Goal: Task Accomplishment & Management: Use online tool/utility

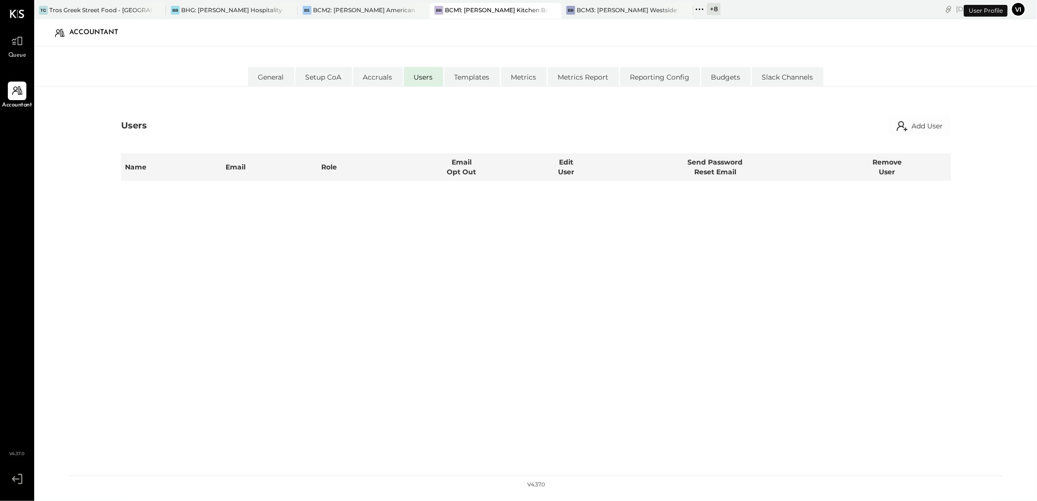
select select "**********"
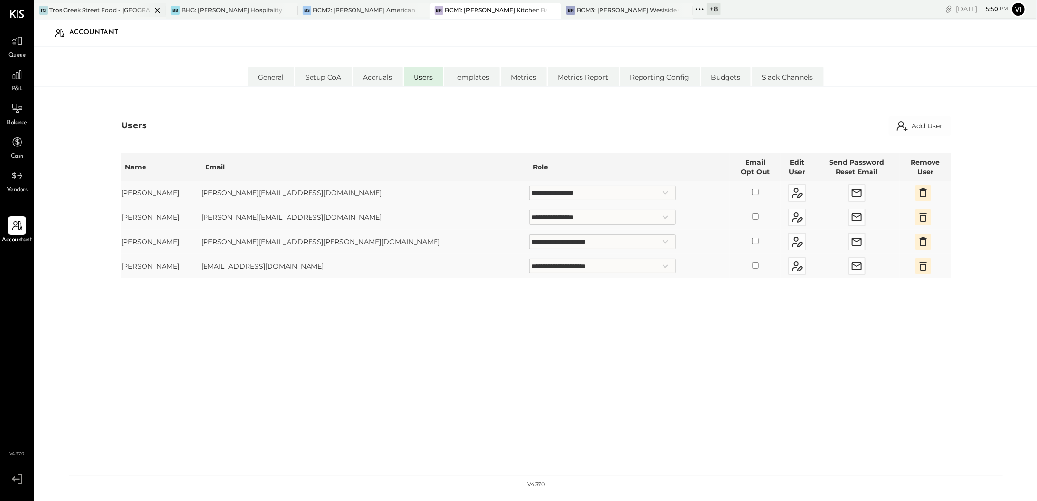
click at [83, 7] on div "Tros Greek Street Food - [GEOGRAPHIC_DATA]" at bounding box center [100, 10] width 102 height 8
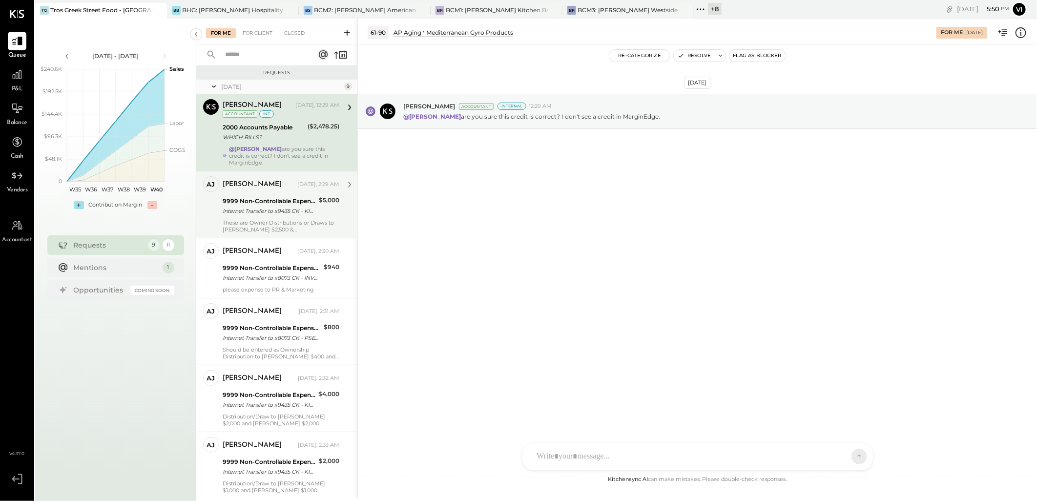
click at [275, 212] on div "Internet Transfer to x9435 CK - KICK UP" at bounding box center [269, 211] width 93 height 10
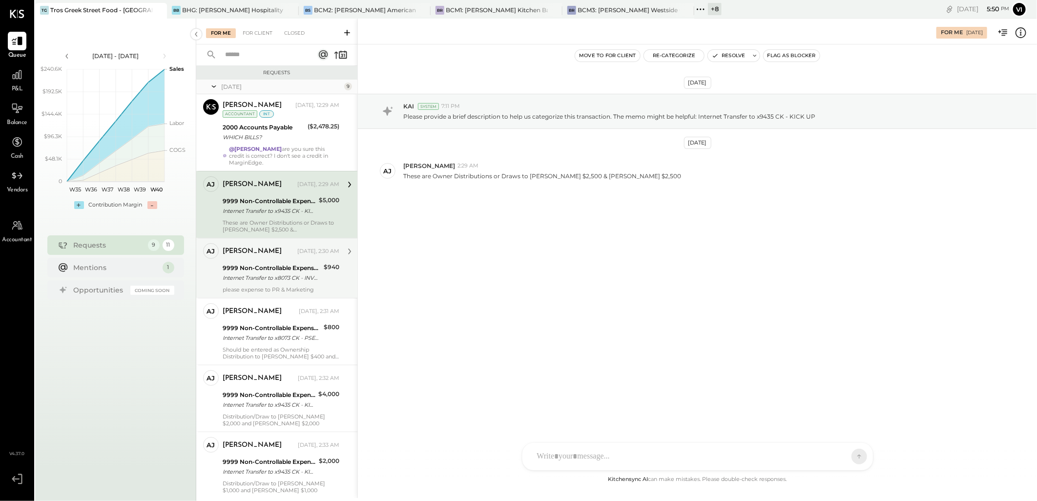
click at [270, 270] on div "9999 Non-Controllable Expenses:Other Income and Expenses:To Be Classified P&L" at bounding box center [272, 268] width 98 height 10
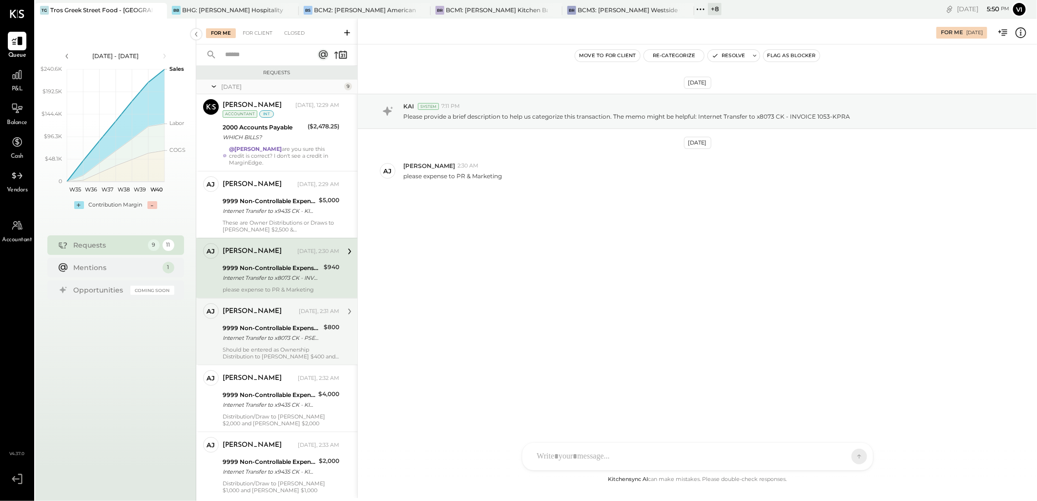
click at [295, 323] on div "9999 Non-Controllable Expenses:Other Income and Expenses:To Be Classified P&L" at bounding box center [272, 328] width 98 height 10
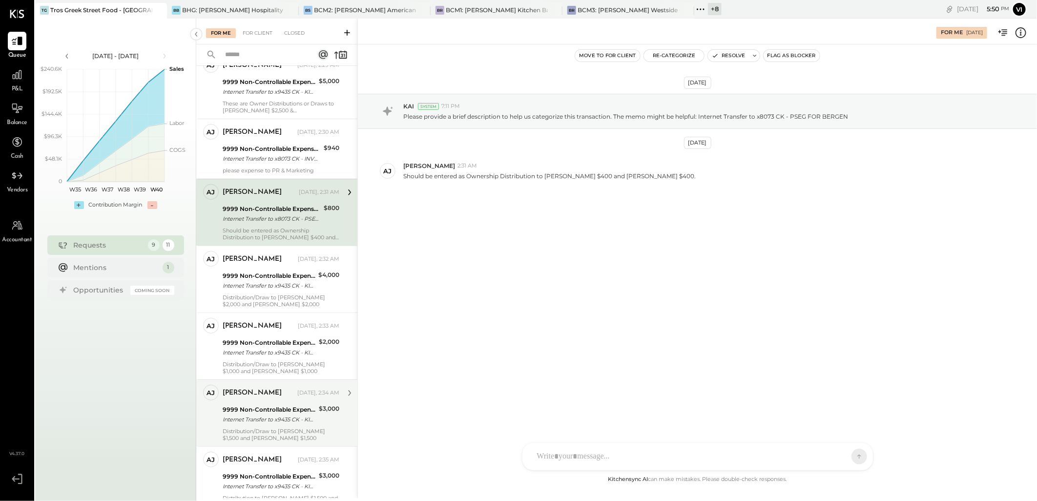
scroll to position [231, 0]
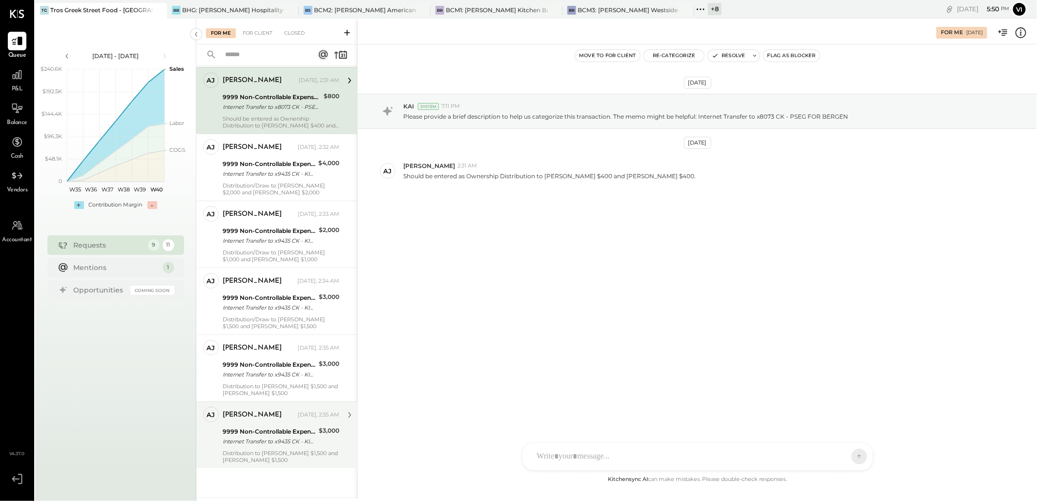
click at [264, 323] on div "Internet Transfer to x9435 CK - KICK UP" at bounding box center [269, 441] width 93 height 10
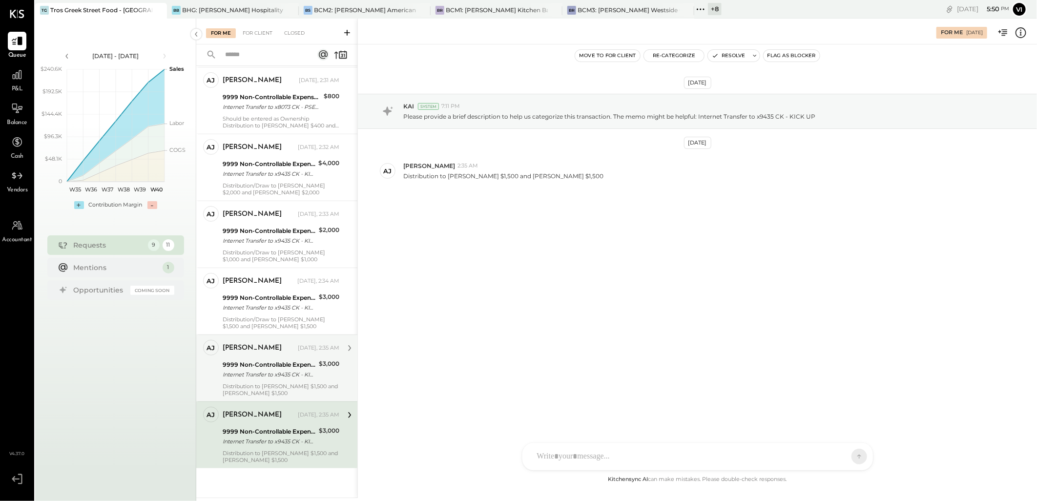
click at [270, 323] on div "9999 Non-Controllable Expenses:Other Income and Expenses:To Be Classified P&L" at bounding box center [269, 365] width 93 height 10
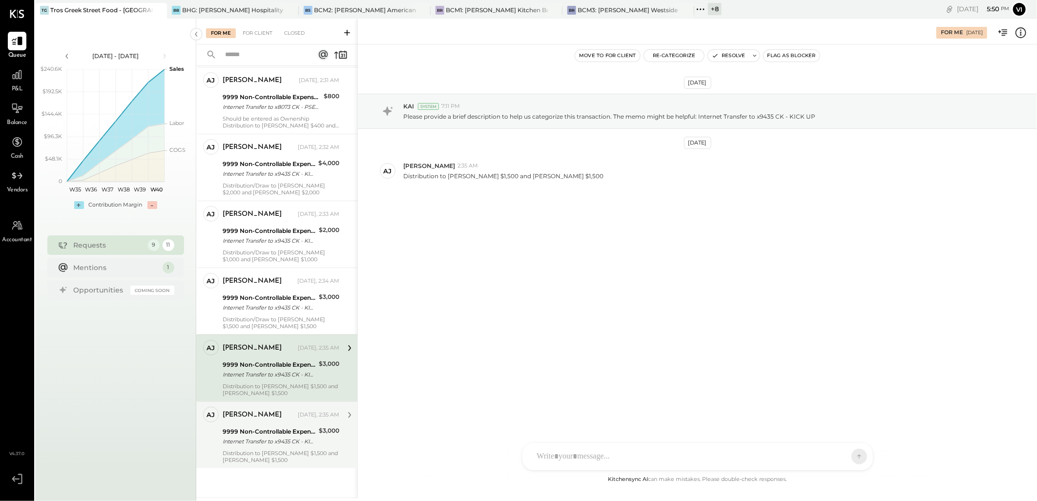
click at [269, 323] on div "Internet Transfer to x9435 CK - KICK UP" at bounding box center [269, 441] width 93 height 10
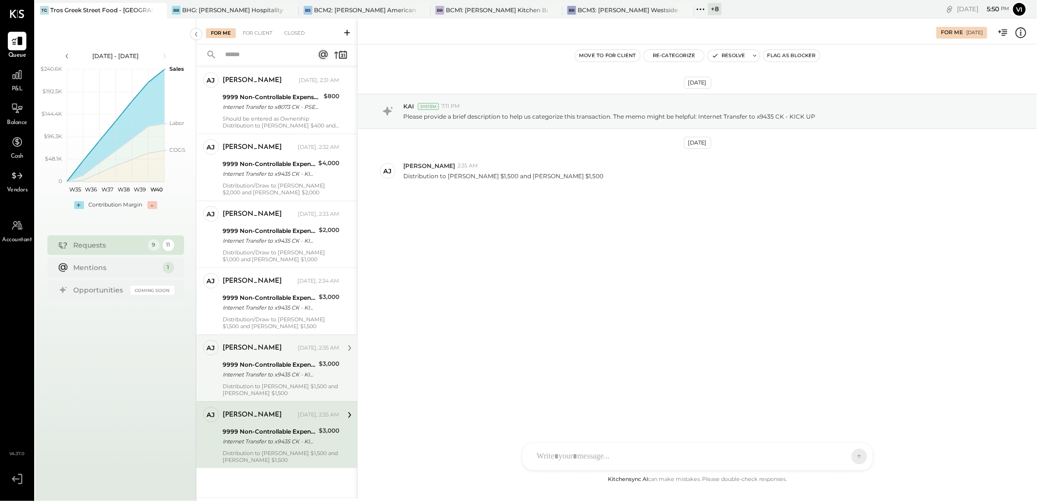
click at [268, 323] on div "Internet Transfer to x9435 CK - KICK UP" at bounding box center [269, 375] width 93 height 10
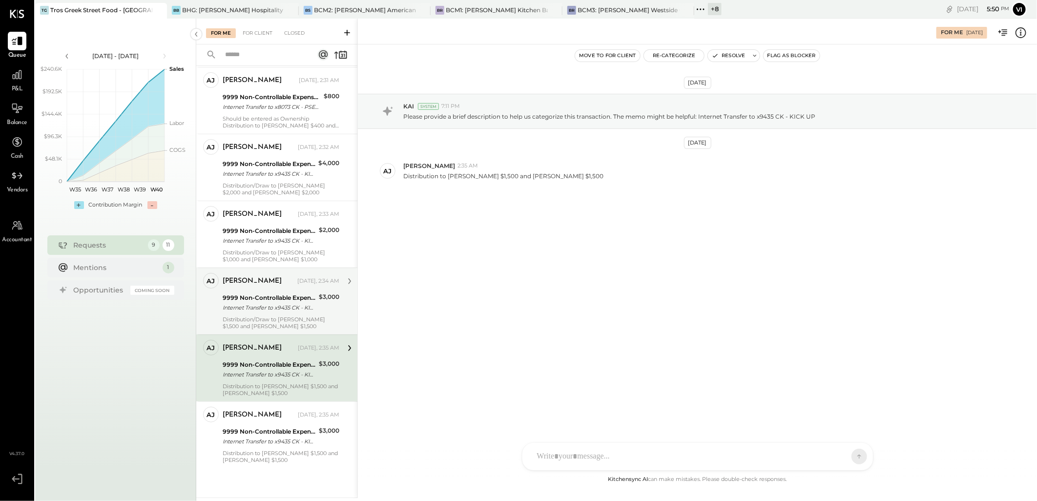
click at [290, 292] on div "9999 Non-Controllable Expenses:Other Income and Expenses:To Be Classified P&L I…" at bounding box center [269, 302] width 93 height 21
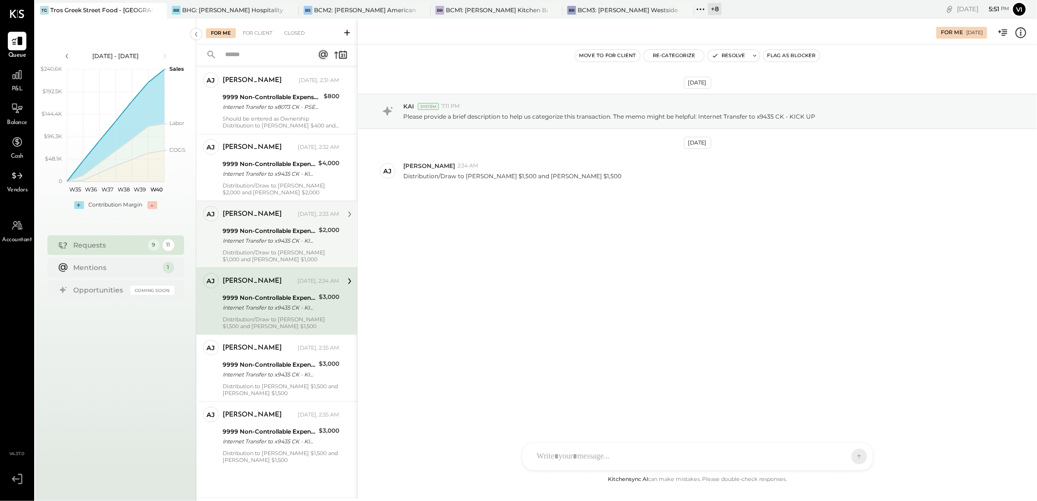
click at [272, 241] on div "Internet Transfer to x9435 CK - KICK UP" at bounding box center [269, 241] width 93 height 10
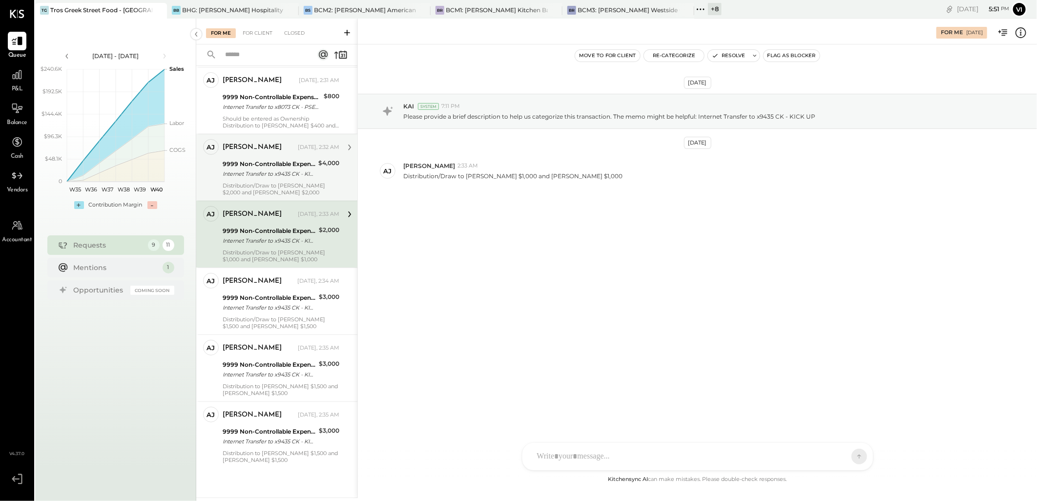
click at [309, 166] on div "9999 Non-Controllable Expenses:Other Income and Expenses:To Be Classified P&L" at bounding box center [269, 164] width 93 height 10
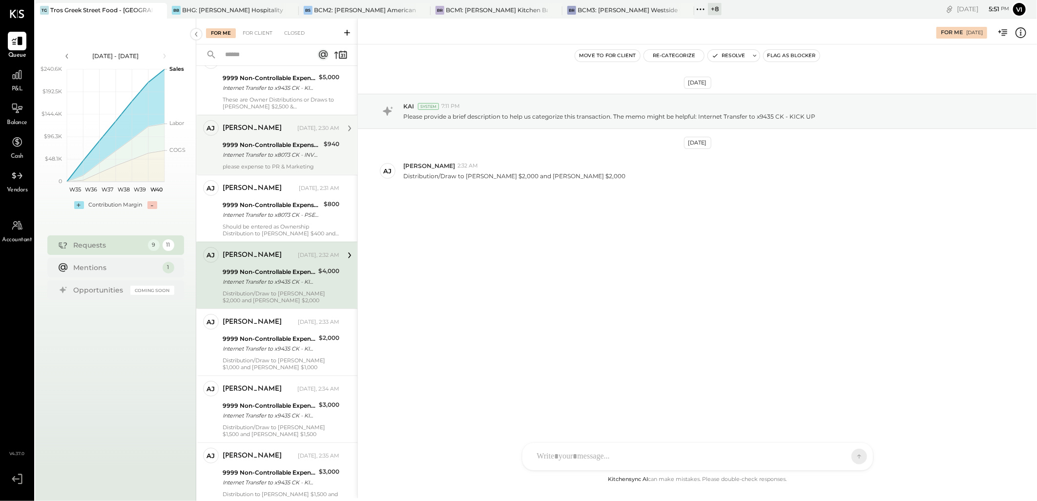
scroll to position [123, 0]
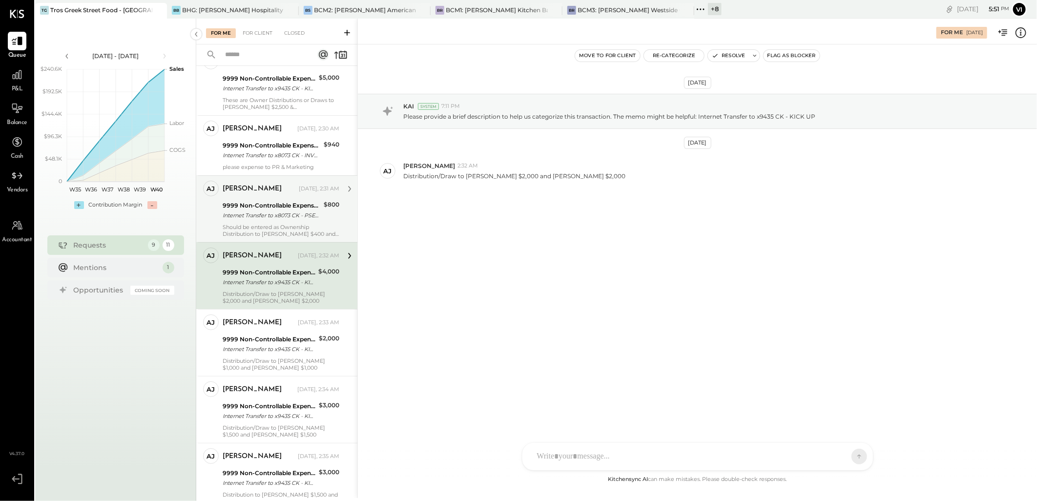
click at [246, 224] on div "Should be entered as Ownership Distribution to [PERSON_NAME] $400 and [PERSON_N…" at bounding box center [281, 231] width 117 height 14
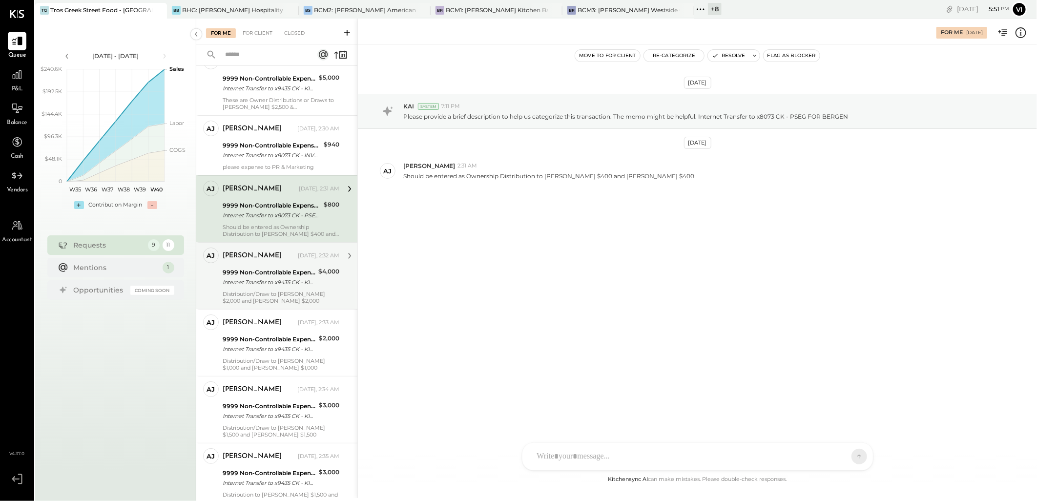
click at [241, 285] on div "Internet Transfer to x9435 CK - KICK UP" at bounding box center [269, 282] width 93 height 10
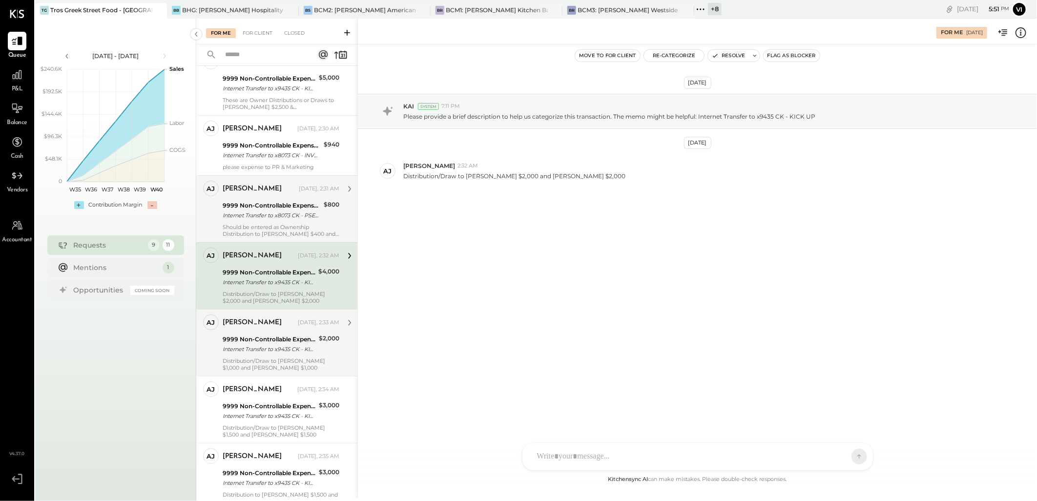
click at [230, 323] on div "Distribution/Draw to [PERSON_NAME] $1,000 and [PERSON_NAME] $1,000" at bounding box center [281, 364] width 117 height 14
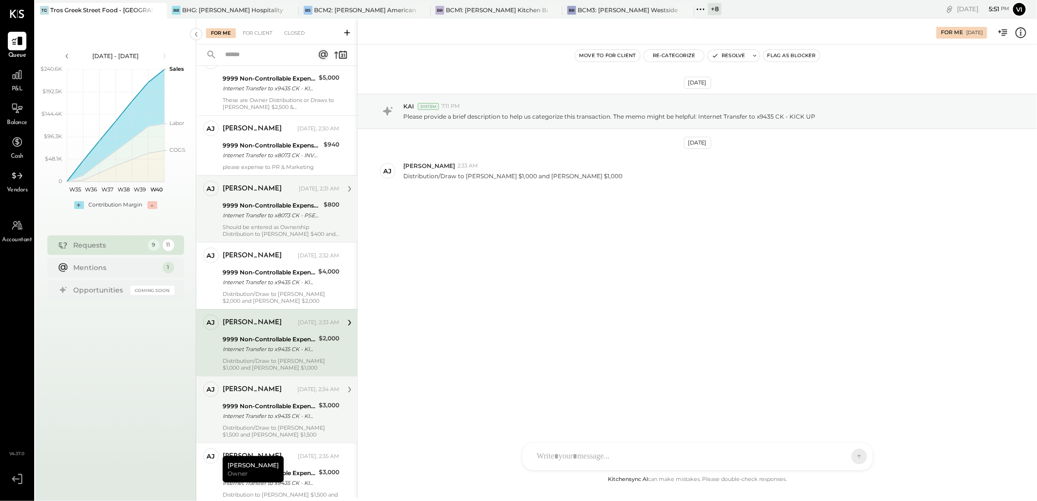
click at [264, 323] on div "Internet Transfer to x9435 CK - KICK UP" at bounding box center [269, 416] width 93 height 10
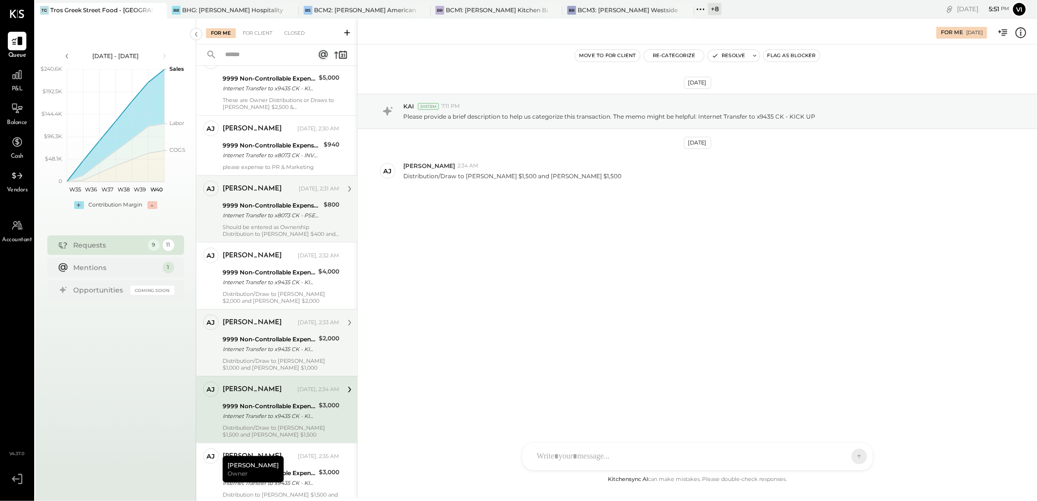
scroll to position [231, 0]
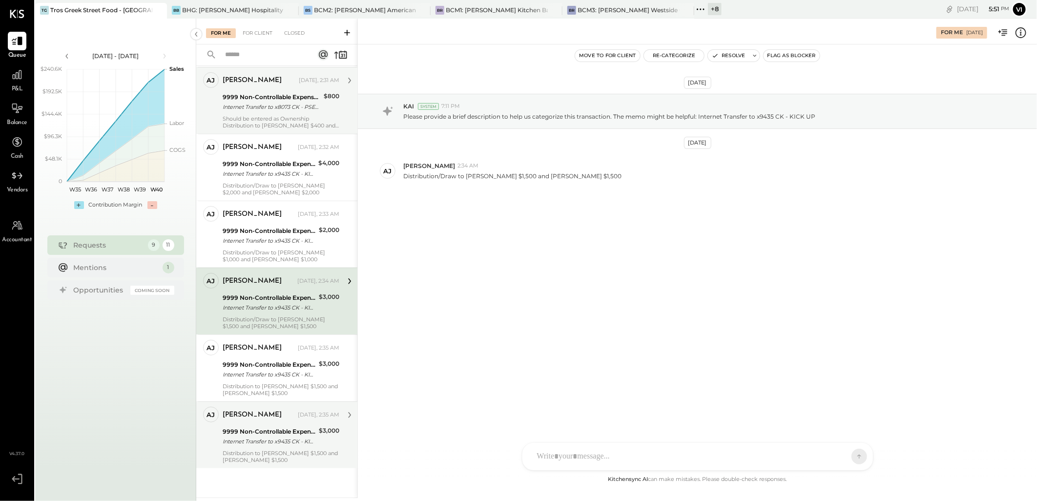
click at [265, 323] on div "9999 Non-Controllable Expenses:Other Income and Expenses:To Be Classified P&L" at bounding box center [269, 432] width 93 height 10
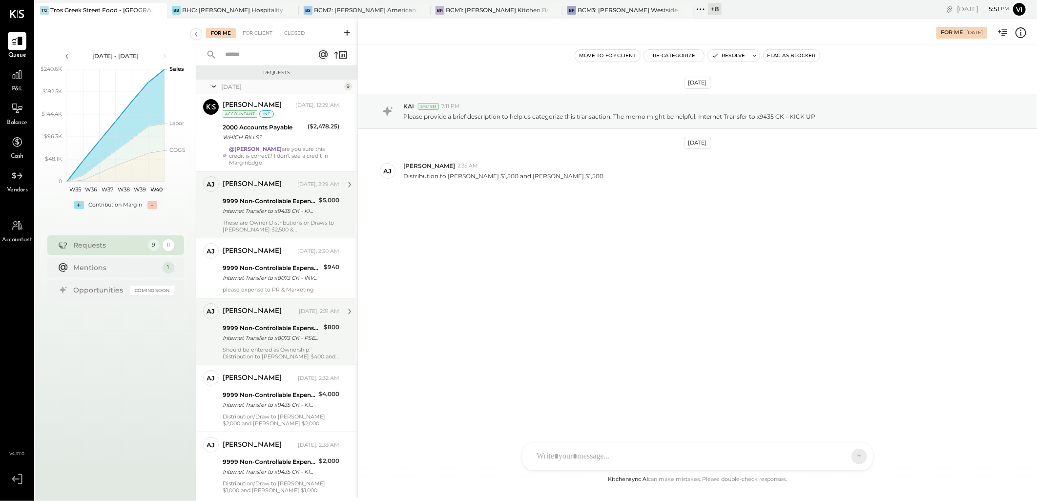
click at [285, 198] on div "9999 Non-Controllable Expenses:Other Income and Expenses:To Be Classified P&L" at bounding box center [269, 201] width 93 height 10
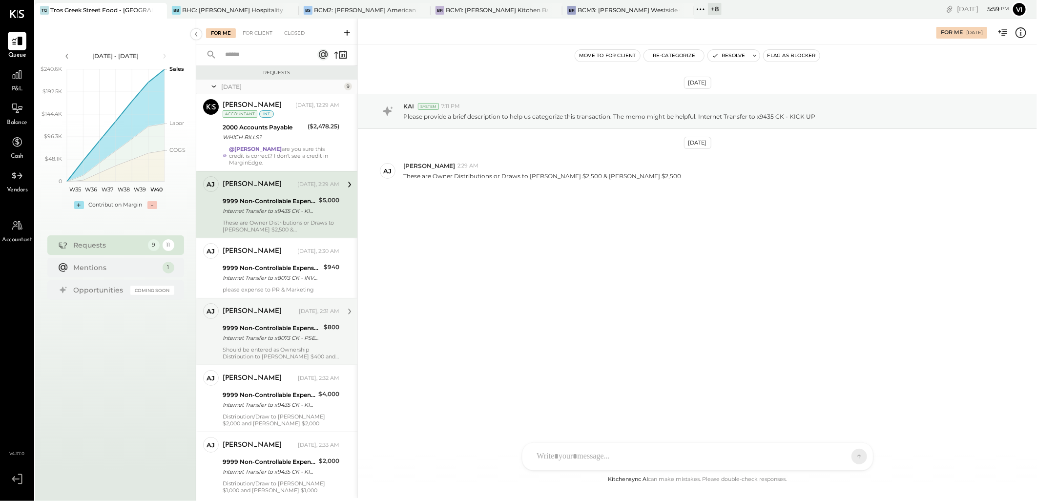
click at [511, 30] on div "For Me [DATE]" at bounding box center [697, 31] width 679 height 20
click at [511, 35] on icon at bounding box center [1020, 32] width 13 height 13
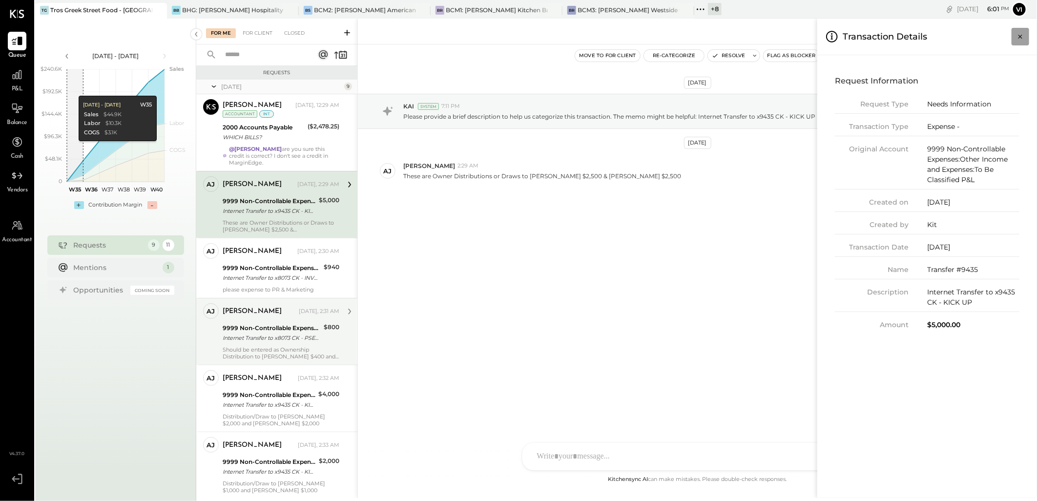
click at [511, 35] on icon "Close panel" at bounding box center [1020, 37] width 10 height 10
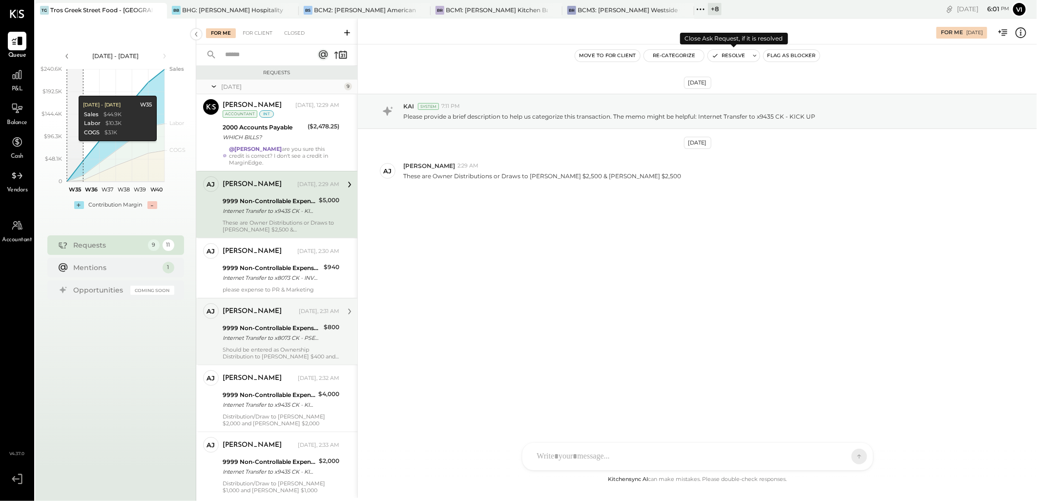
click at [511, 55] on button "Resolve" at bounding box center [728, 56] width 41 height 12
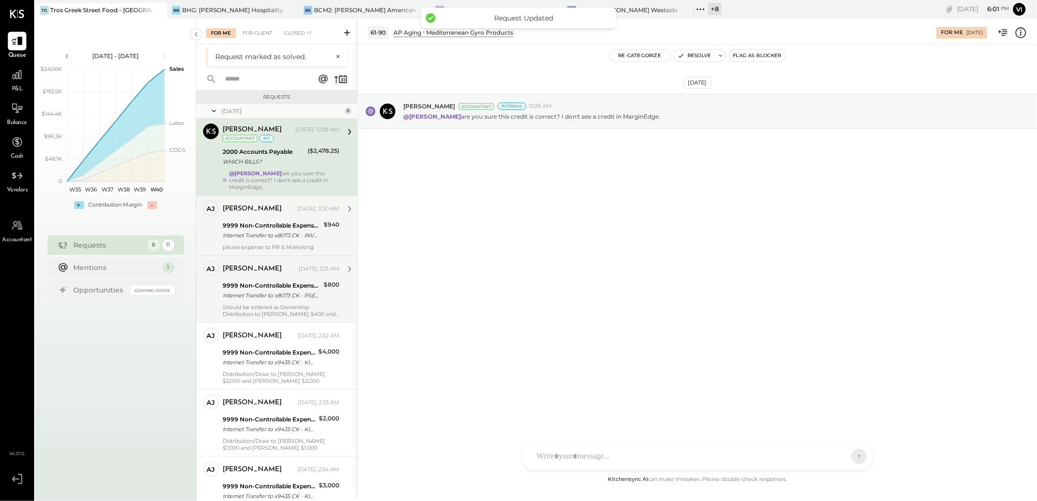
click at [272, 241] on div "9999 Non-Controllable Expenses:Other Income and Expenses:To Be Classified P&L I…" at bounding box center [272, 230] width 98 height 21
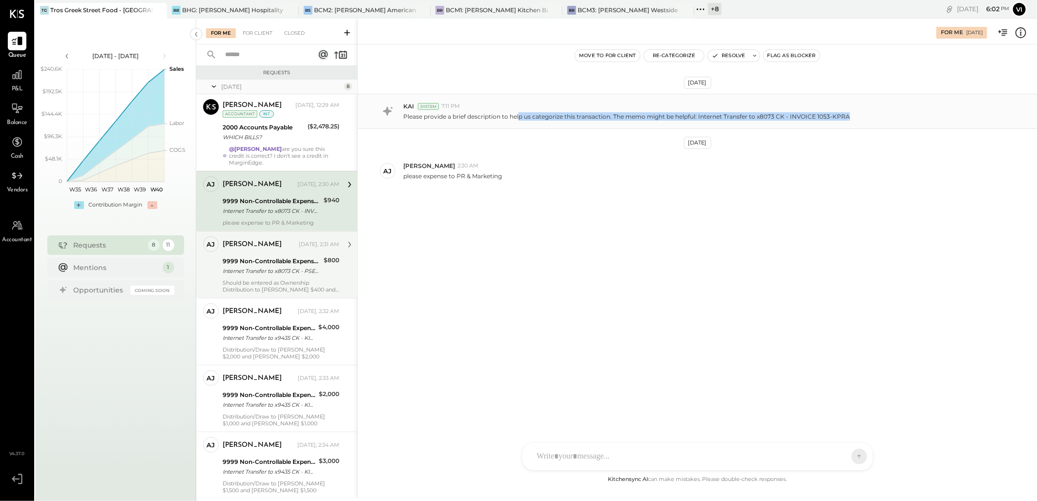
drag, startPoint x: 849, startPoint y: 117, endPoint x: 520, endPoint y: 111, distance: 329.6
click at [511, 111] on div "Please provide a brief description to help us categorize this transaction. The …" at bounding box center [716, 115] width 626 height 10
click at [511, 116] on p "Please provide a brief description to help us categorize this transaction. The …" at bounding box center [626, 116] width 447 height 8
click at [511, 32] on icon at bounding box center [1020, 32] width 1 height 6
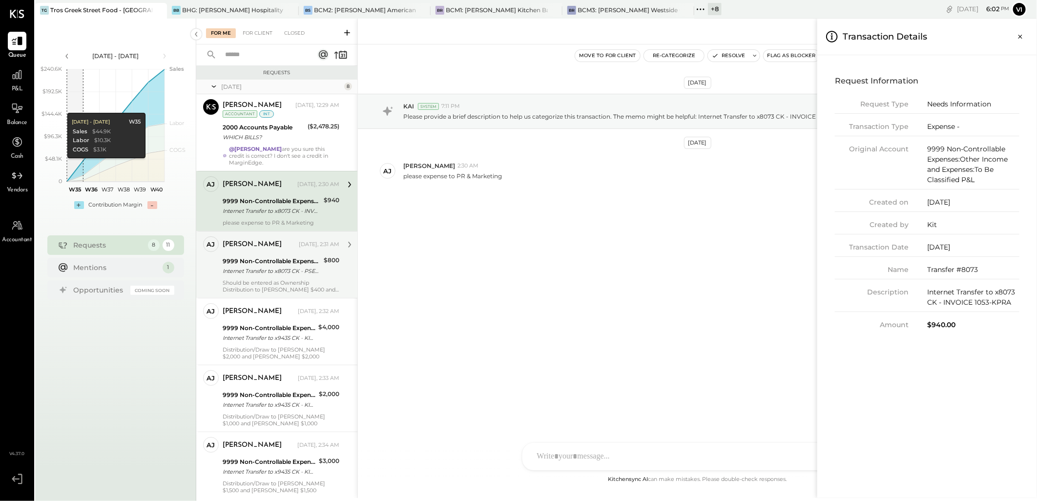
click at [511, 318] on div "Request Type Needs Information Transaction Type Expense - Original Account 9999…" at bounding box center [927, 214] width 185 height 231
copy div "940.00"
click at [457, 179] on div "For Me For Client Closed Requests [DATE] 8 [PERSON_NAME] Accountant [PERSON_NAM…" at bounding box center [616, 258] width 841 height 479
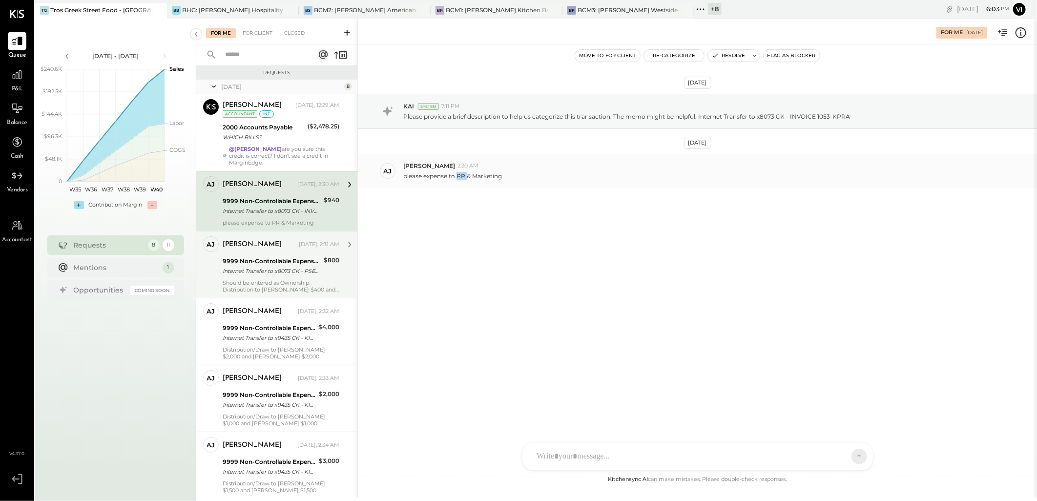
click at [457, 179] on p "please expense to PR & Marketing" at bounding box center [452, 176] width 99 height 8
click at [511, 323] on div "[DATE] KAI System 7:11 PM Please provide a brief description to help us categor…" at bounding box center [697, 258] width 679 height 429
click at [511, 37] on icon at bounding box center [1020, 32] width 11 height 11
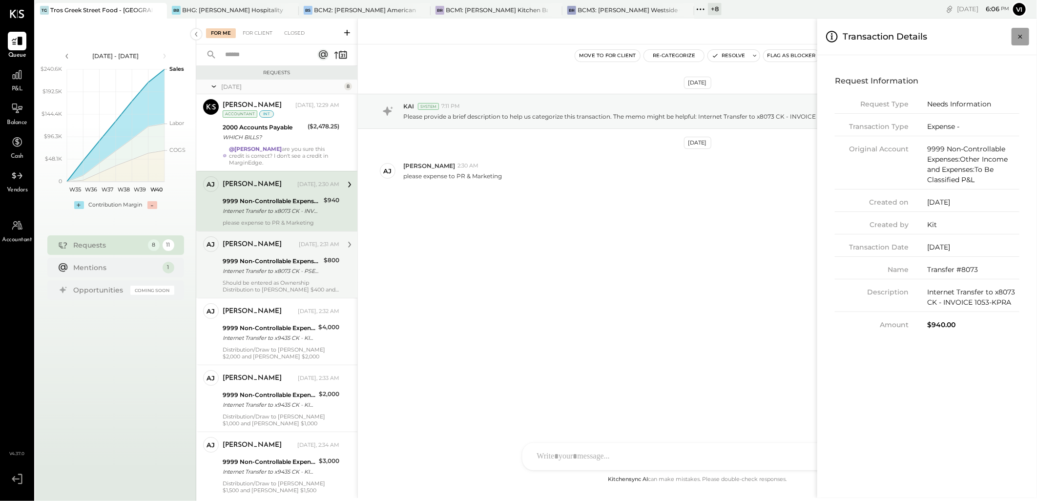
click at [511, 41] on button "Close panel" at bounding box center [1021, 37] width 18 height 18
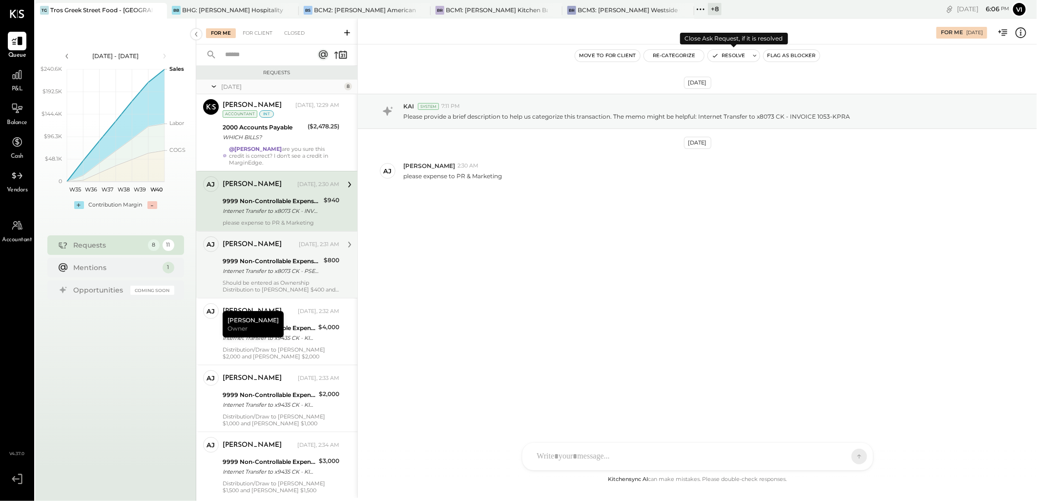
click at [511, 57] on button "Resolve" at bounding box center [728, 56] width 41 height 12
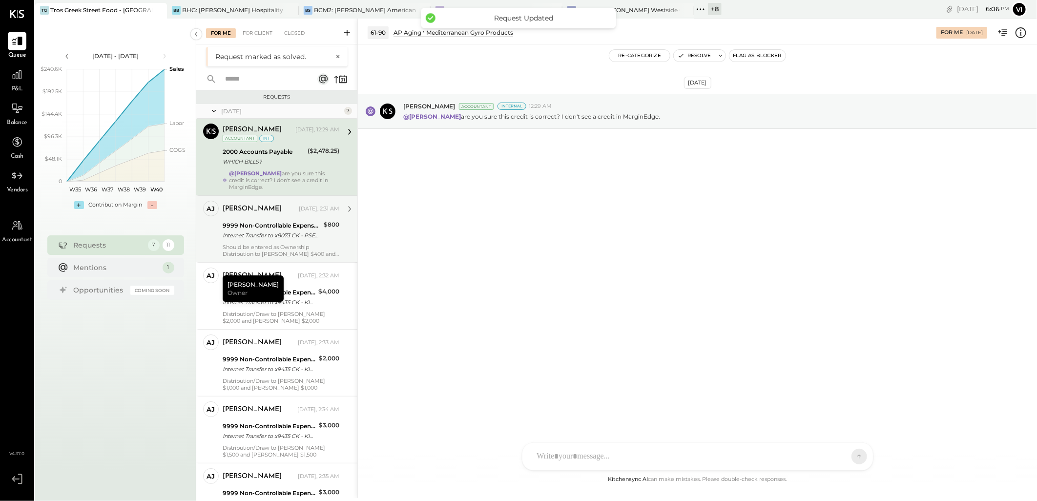
click at [284, 238] on div "Internet Transfer to x8073 CK - PSEG FOR [GEOGRAPHIC_DATA]" at bounding box center [272, 235] width 98 height 10
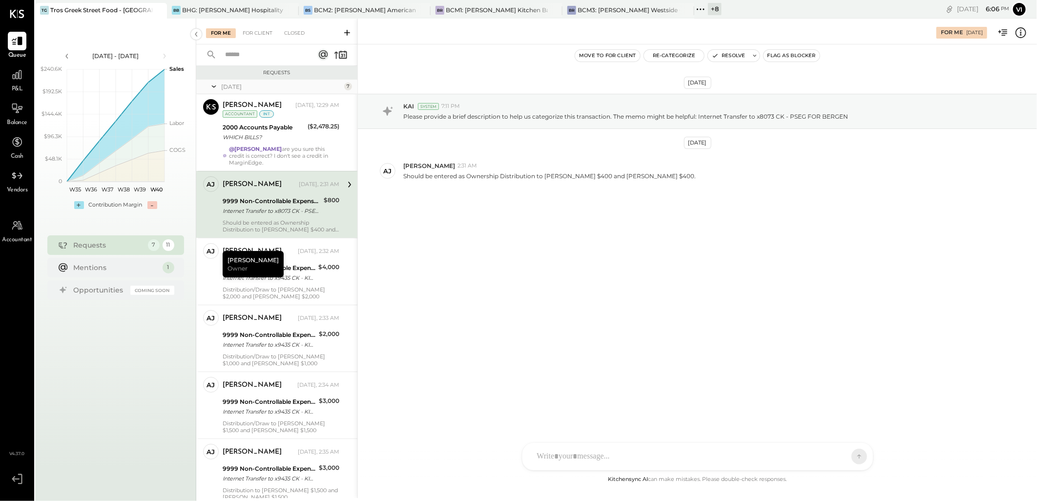
click at [511, 10] on icon at bounding box center [700, 9] width 13 height 13
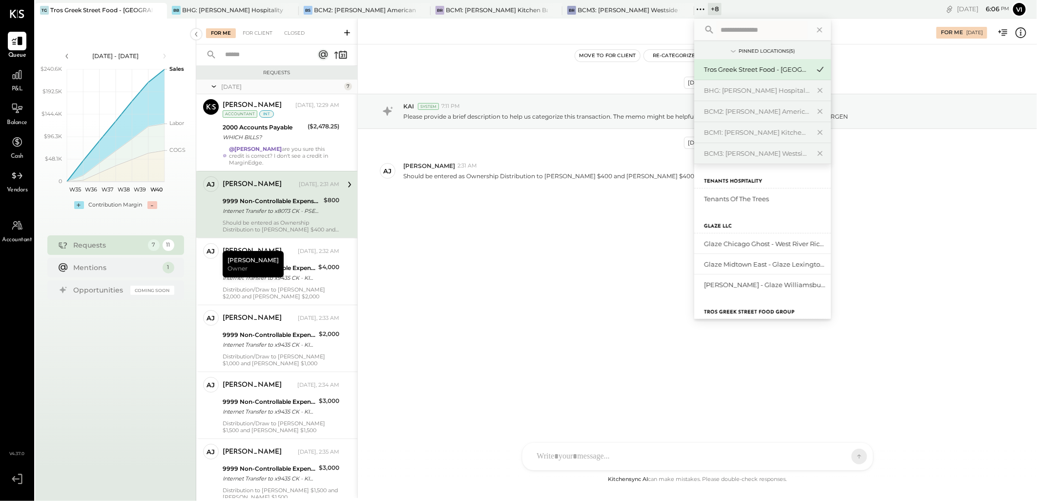
click at [511, 32] on input "text" at bounding box center [762, 30] width 91 height 18
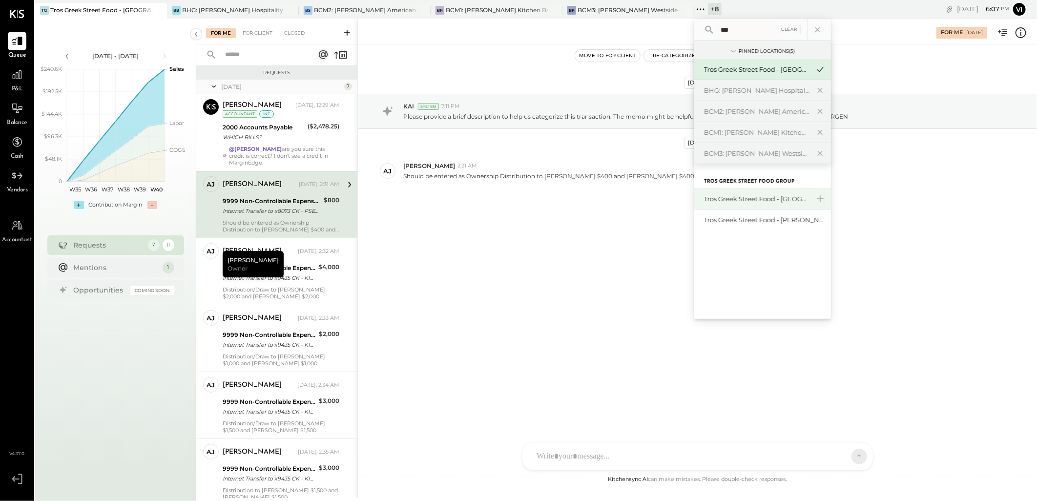
type input "***"
click at [511, 199] on div "Tros Greek Street Food - [GEOGRAPHIC_DATA]" at bounding box center [756, 198] width 105 height 9
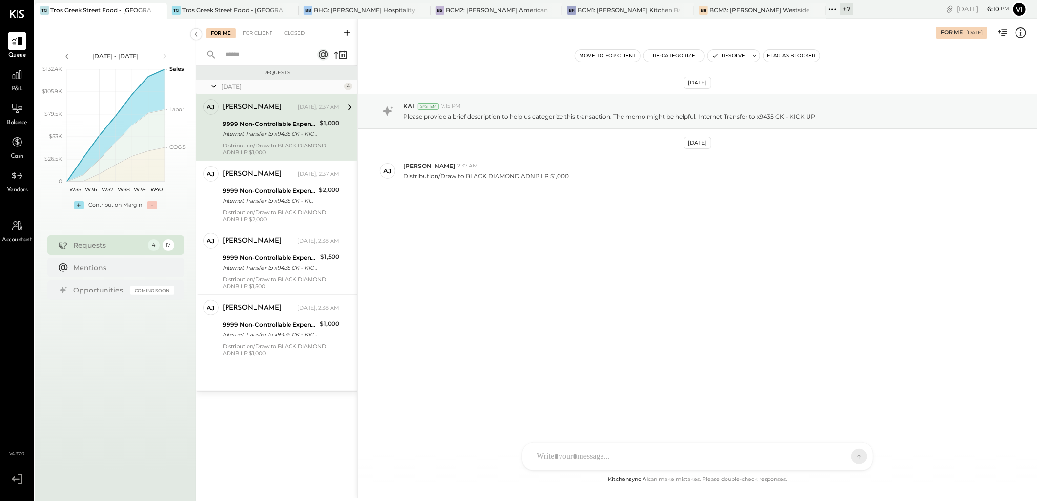
click at [511, 12] on icon at bounding box center [832, 9] width 13 height 13
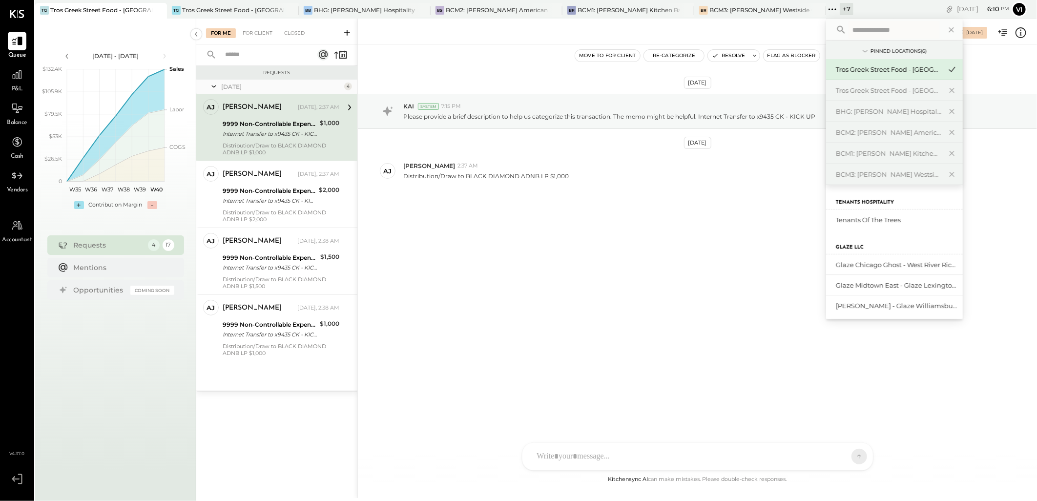
click at [511, 34] on input "text" at bounding box center [893, 30] width 91 height 18
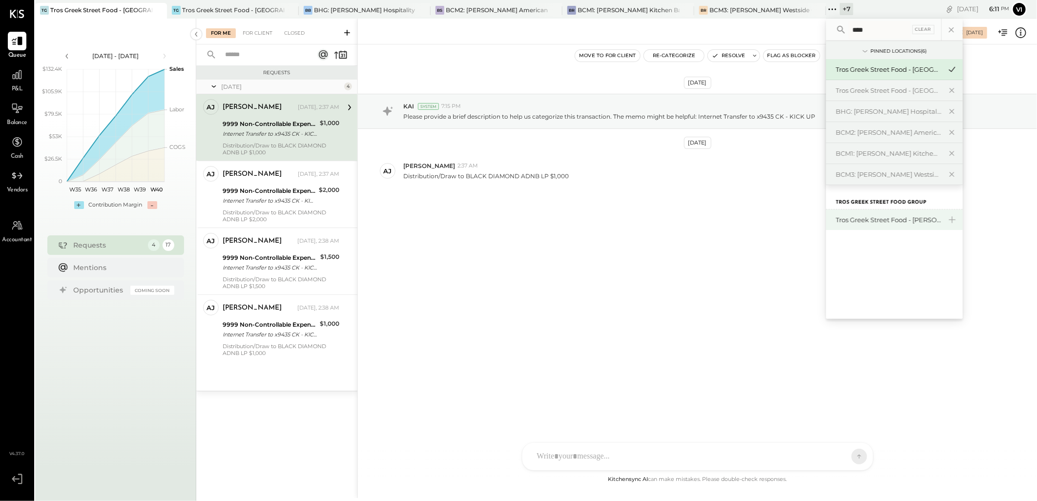
type input "****"
click at [511, 221] on div "Tros Greek Street Food - [PERSON_NAME]" at bounding box center [888, 219] width 105 height 9
